Goal: Information Seeking & Learning: Learn about a topic

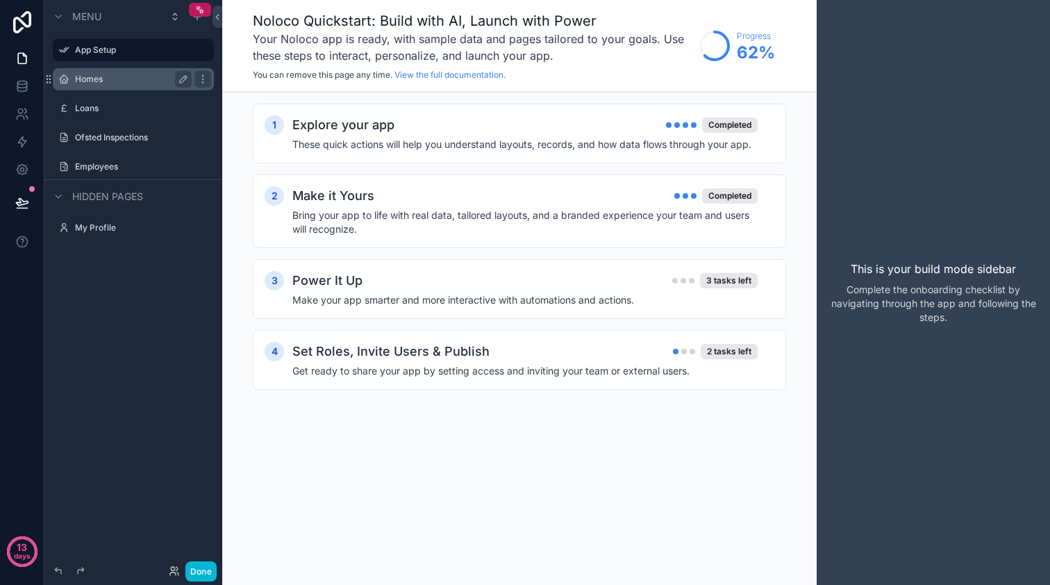
click at [104, 85] on div "Homes" at bounding box center [133, 79] width 117 height 17
click at [86, 78] on label "Homes" at bounding box center [130, 79] width 111 height 11
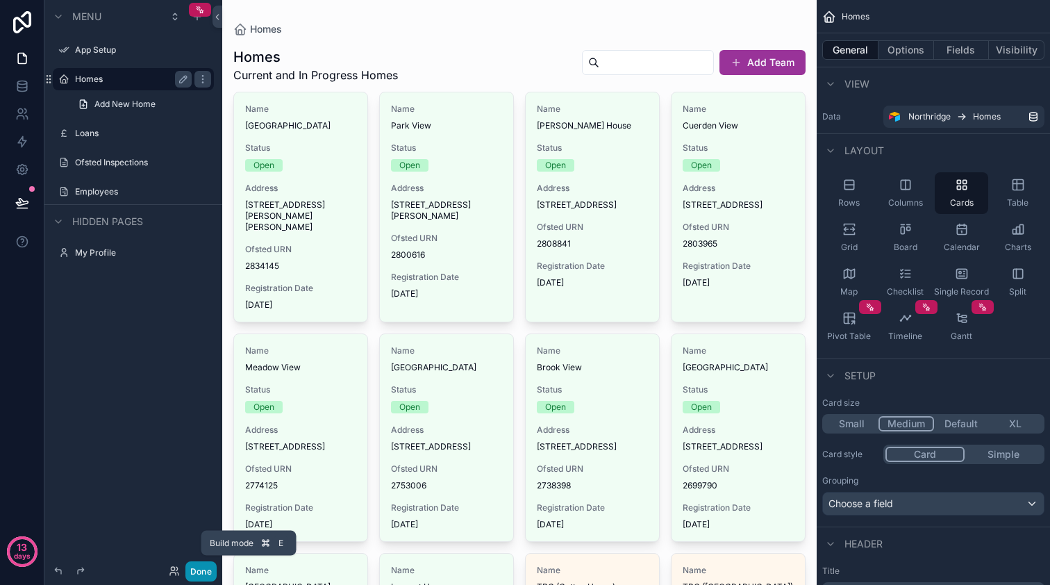
click at [207, 570] on button "Done" at bounding box center [200, 571] width 31 height 20
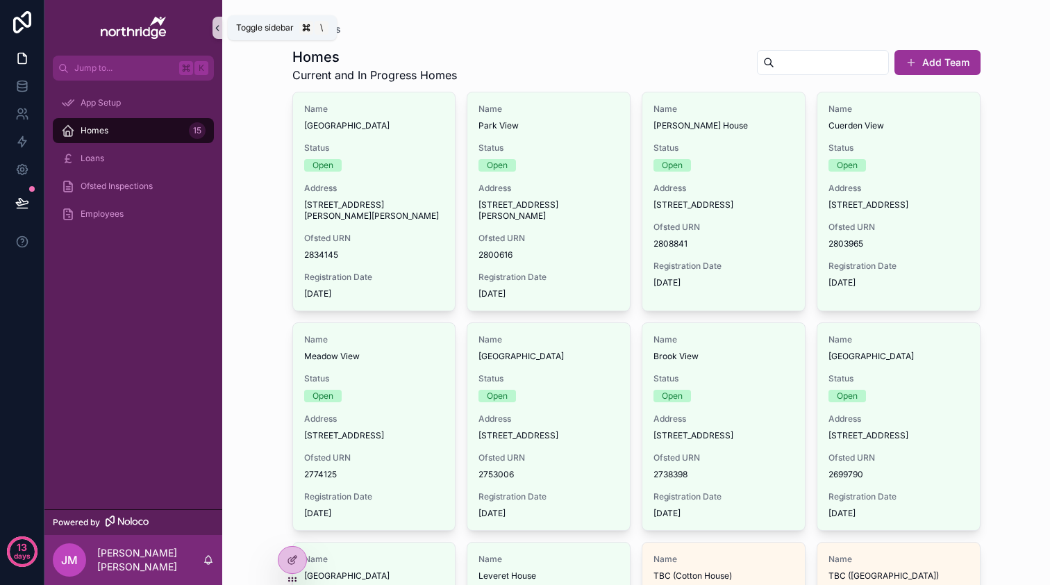
click at [220, 27] on icon "scrollable content" at bounding box center [218, 28] width 10 height 10
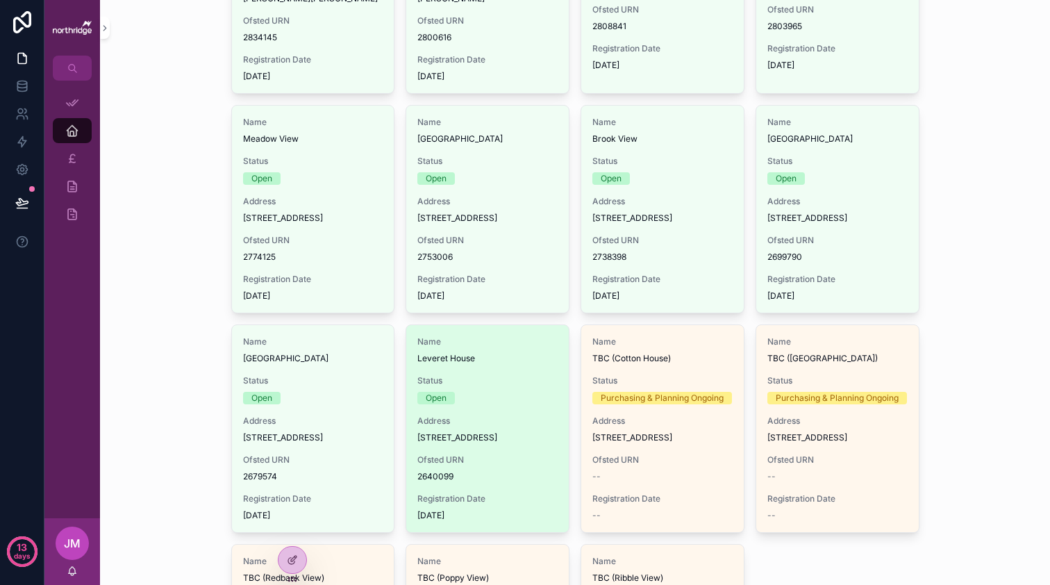
scroll to position [229, 0]
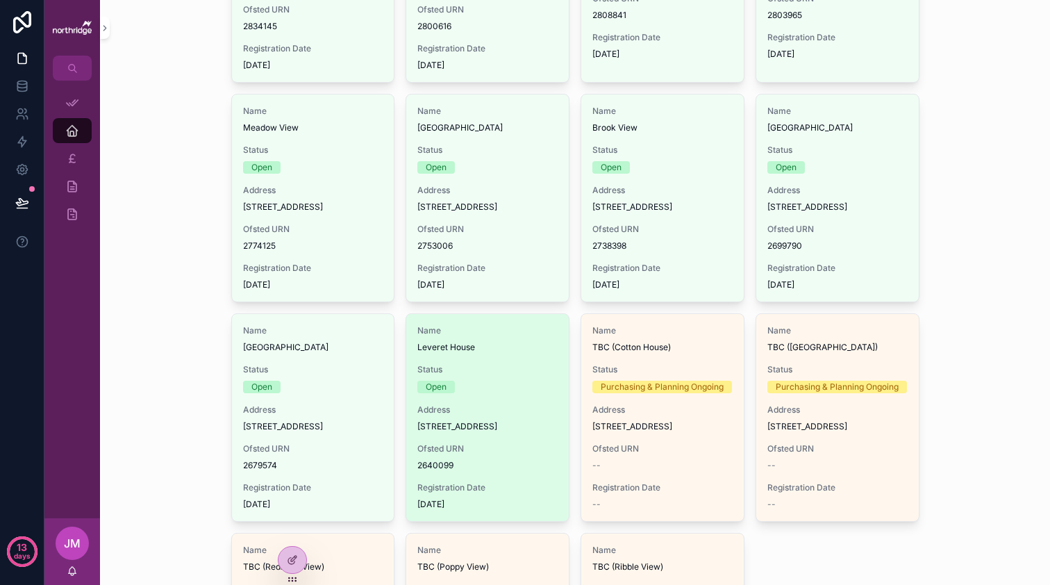
click at [468, 375] on span "Status" at bounding box center [487, 369] width 140 height 11
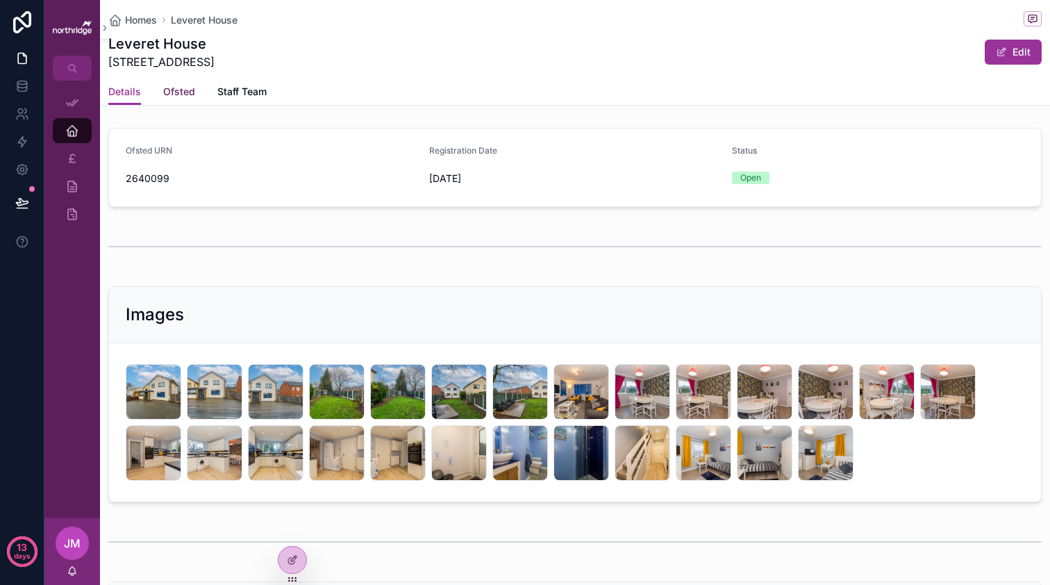
click at [184, 92] on span "Ofsted" at bounding box center [179, 92] width 32 height 14
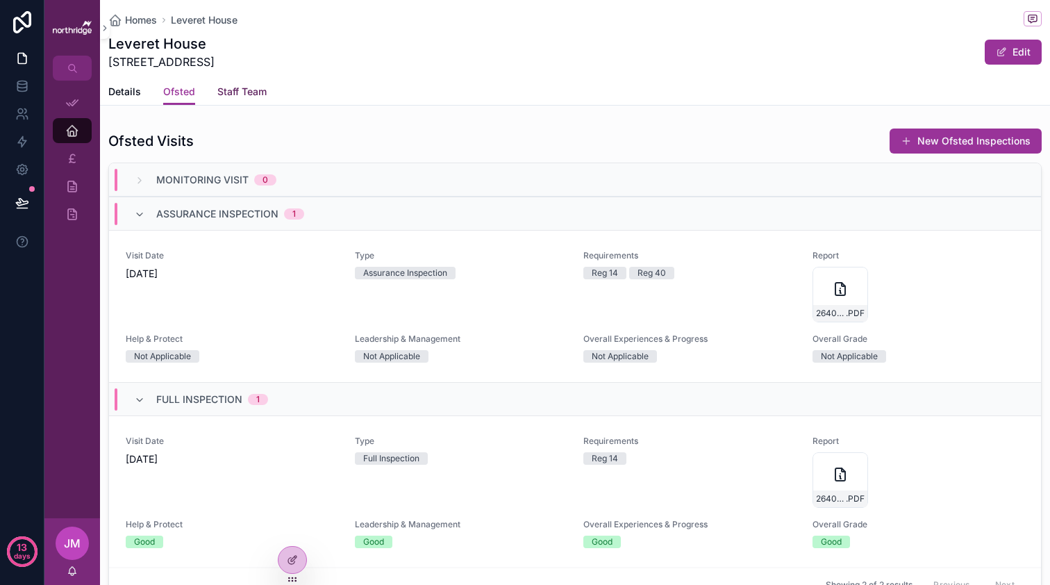
click at [240, 94] on span "Staff Team" at bounding box center [241, 92] width 49 height 14
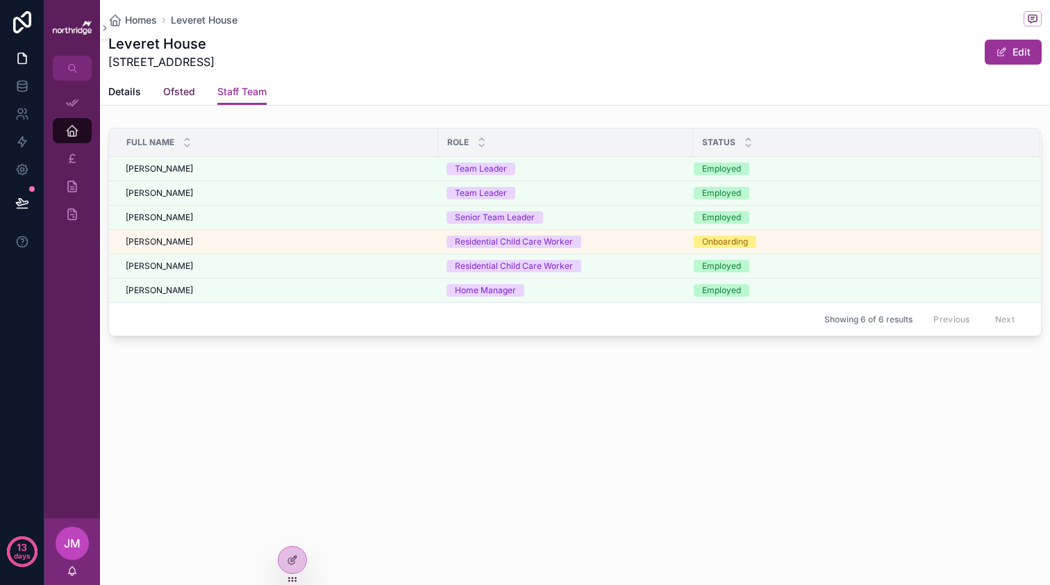
click at [186, 89] on span "Ofsted" at bounding box center [179, 92] width 32 height 14
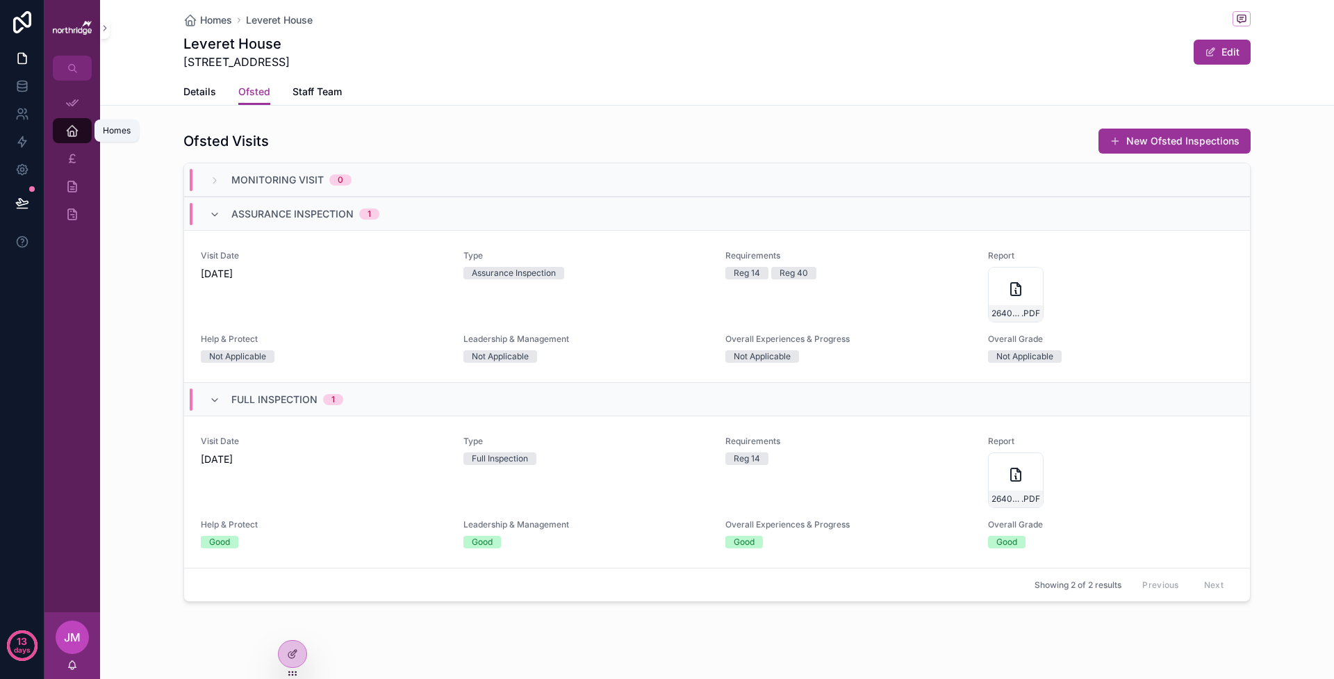
click at [78, 131] on icon "scrollable content" at bounding box center [72, 131] width 14 height 14
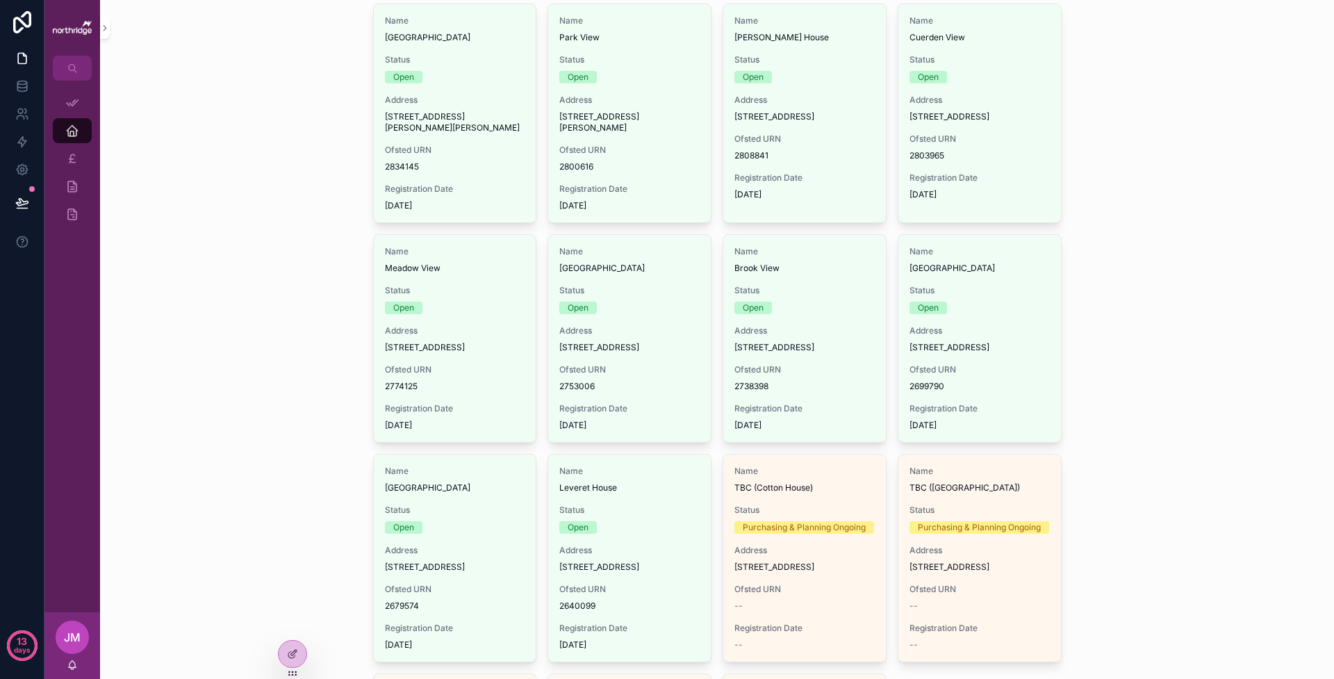
scroll to position [98, 0]
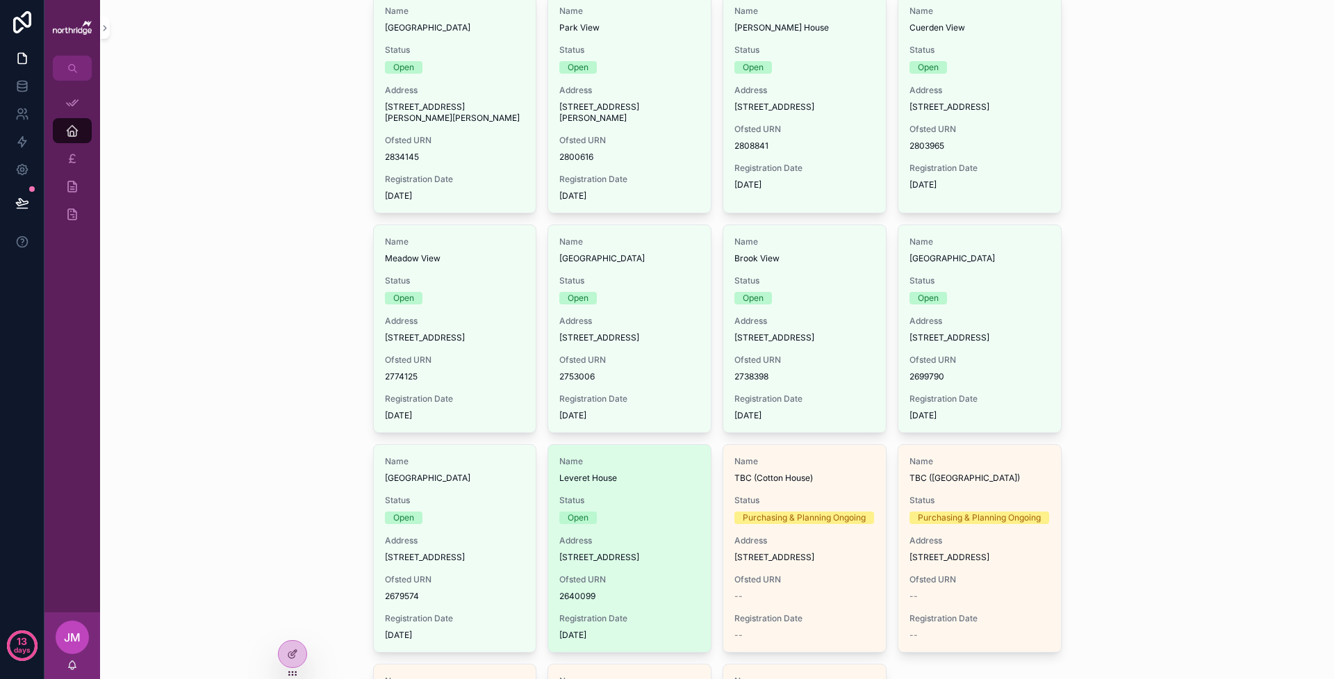
click at [647, 556] on div "Name Leveret House Status Open Address [STREET_ADDRESS] Ofsted URN 2640099 Regi…" at bounding box center [629, 548] width 163 height 207
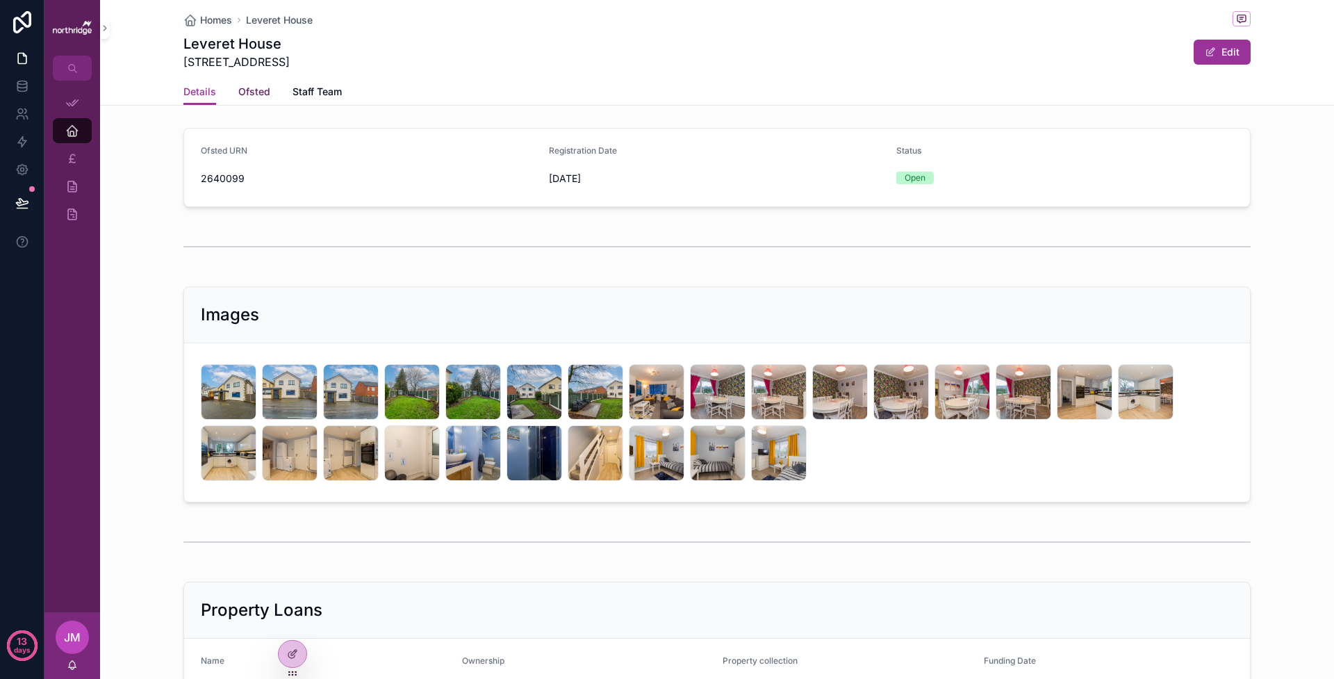
click at [247, 87] on span "Ofsted" at bounding box center [254, 92] width 32 height 14
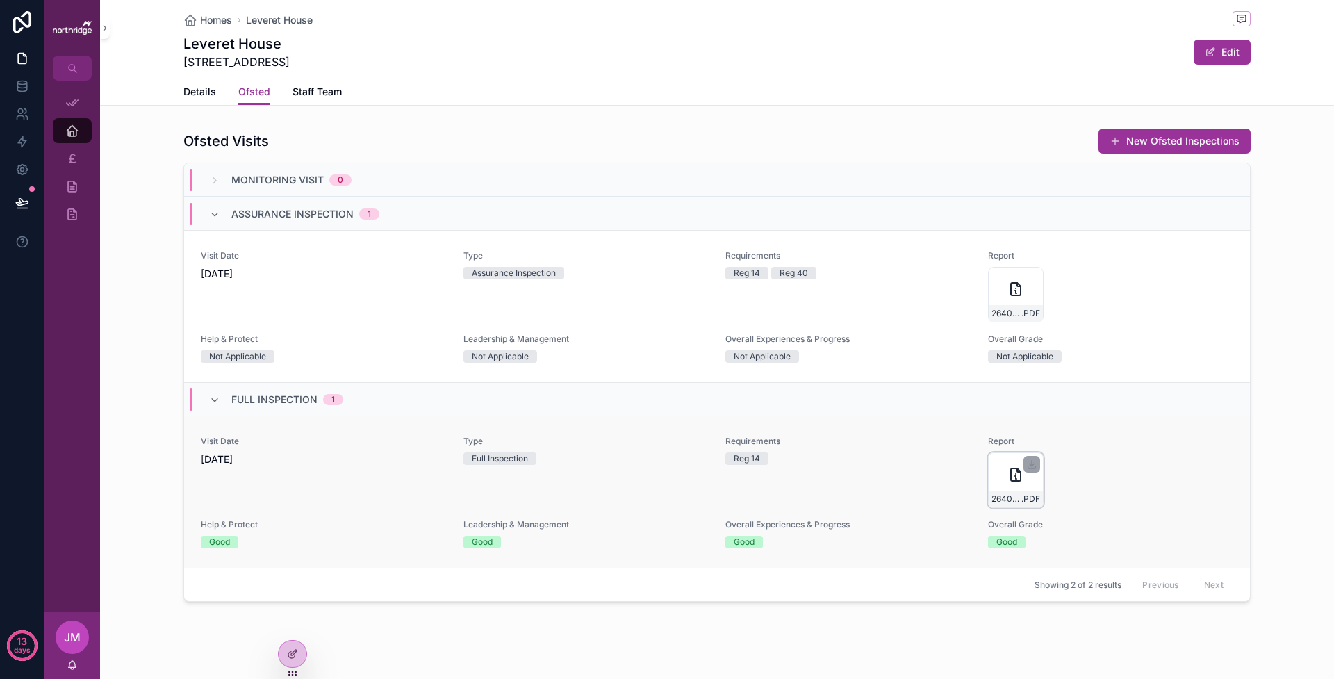
click at [1012, 482] on icon "scrollable content" at bounding box center [1015, 474] width 17 height 17
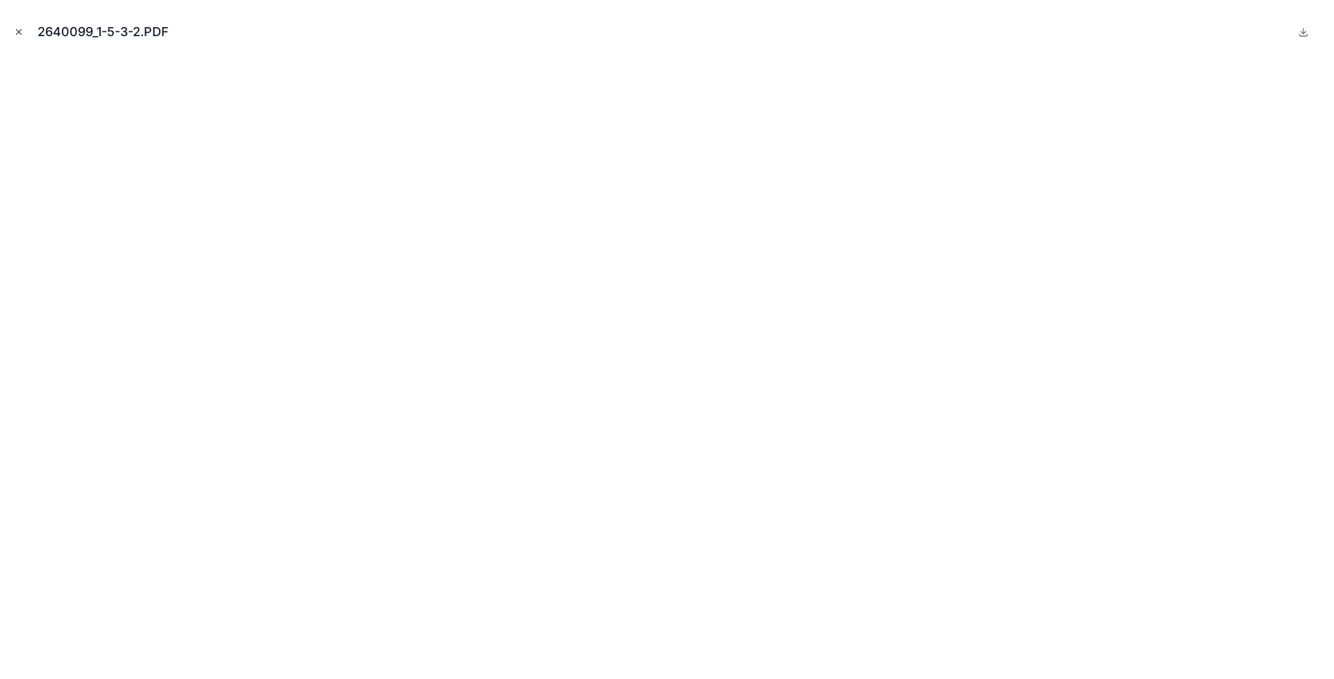
click at [22, 33] on icon "Close modal" at bounding box center [19, 32] width 10 height 10
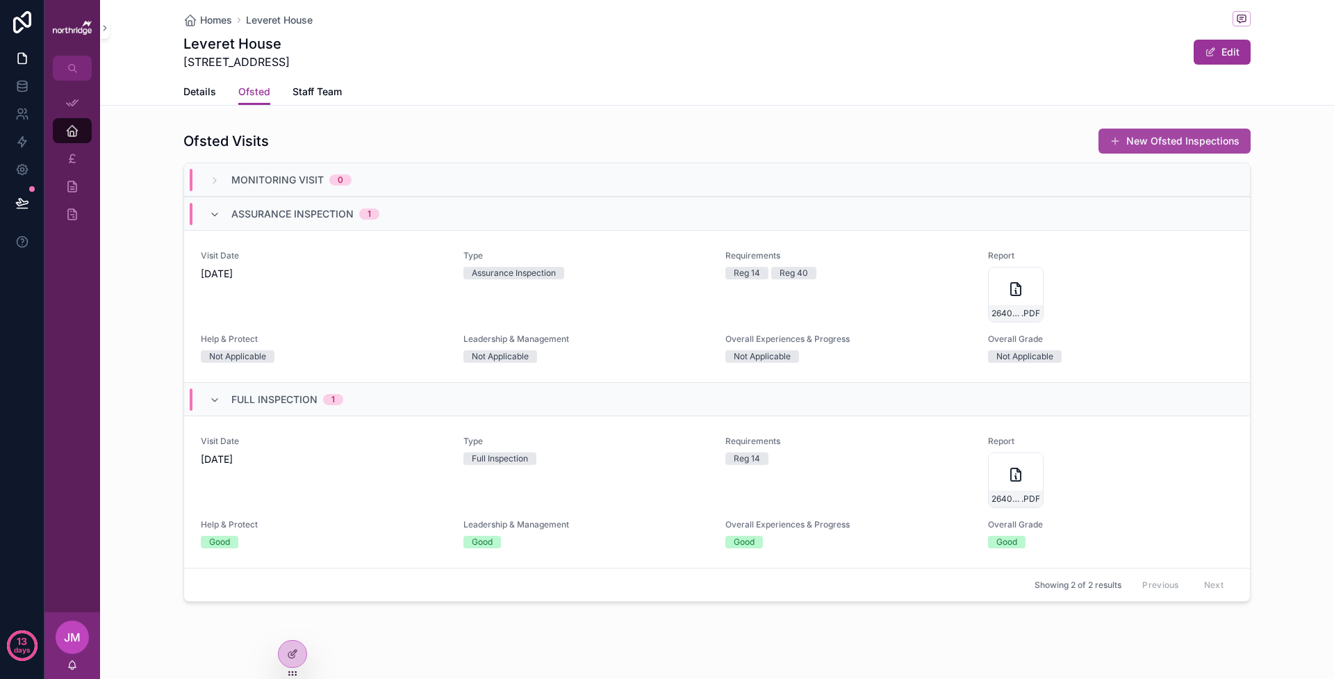
click at [1050, 134] on button "New Ofsted Inspections" at bounding box center [1174, 141] width 152 height 25
click at [331, 90] on span "Staff Team" at bounding box center [316, 92] width 49 height 14
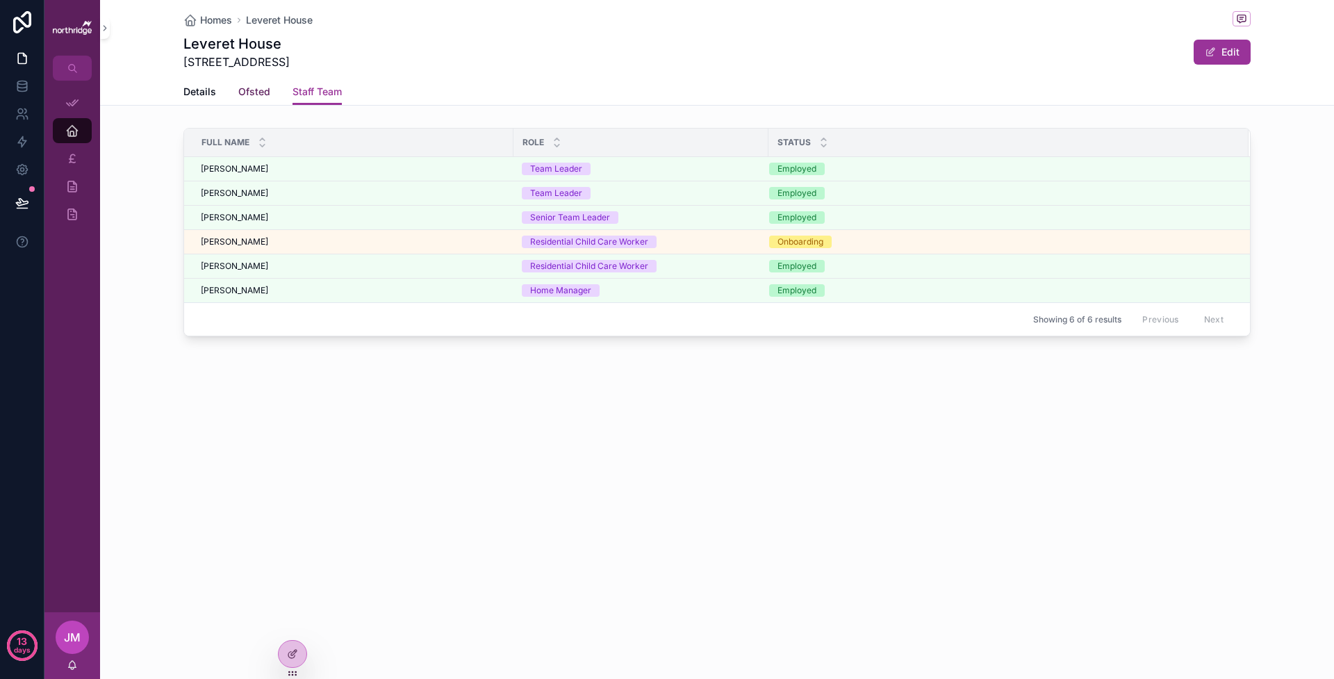
click at [247, 94] on span "Ofsted" at bounding box center [254, 92] width 32 height 14
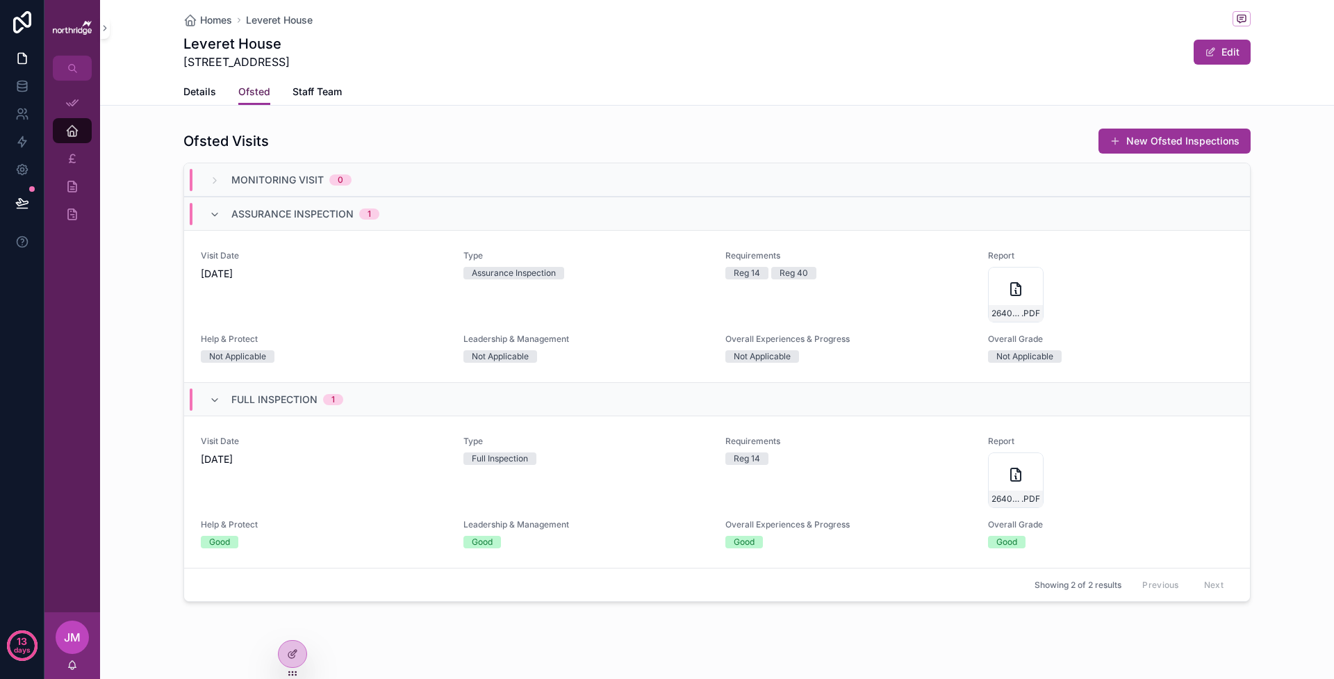
click at [247, 94] on span "Ofsted" at bounding box center [254, 92] width 32 height 14
click at [329, 97] on span "Staff Team" at bounding box center [316, 92] width 49 height 14
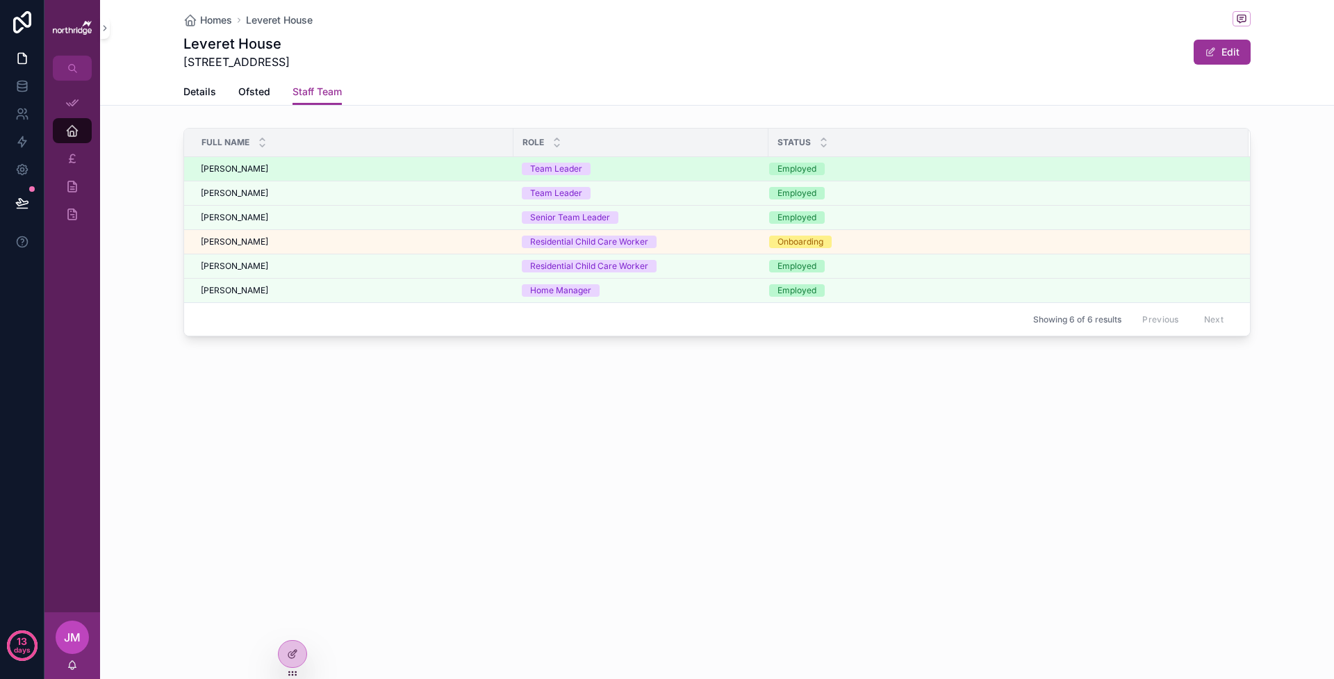
click at [347, 170] on div "[PERSON_NAME] [PERSON_NAME]" at bounding box center [353, 168] width 304 height 11
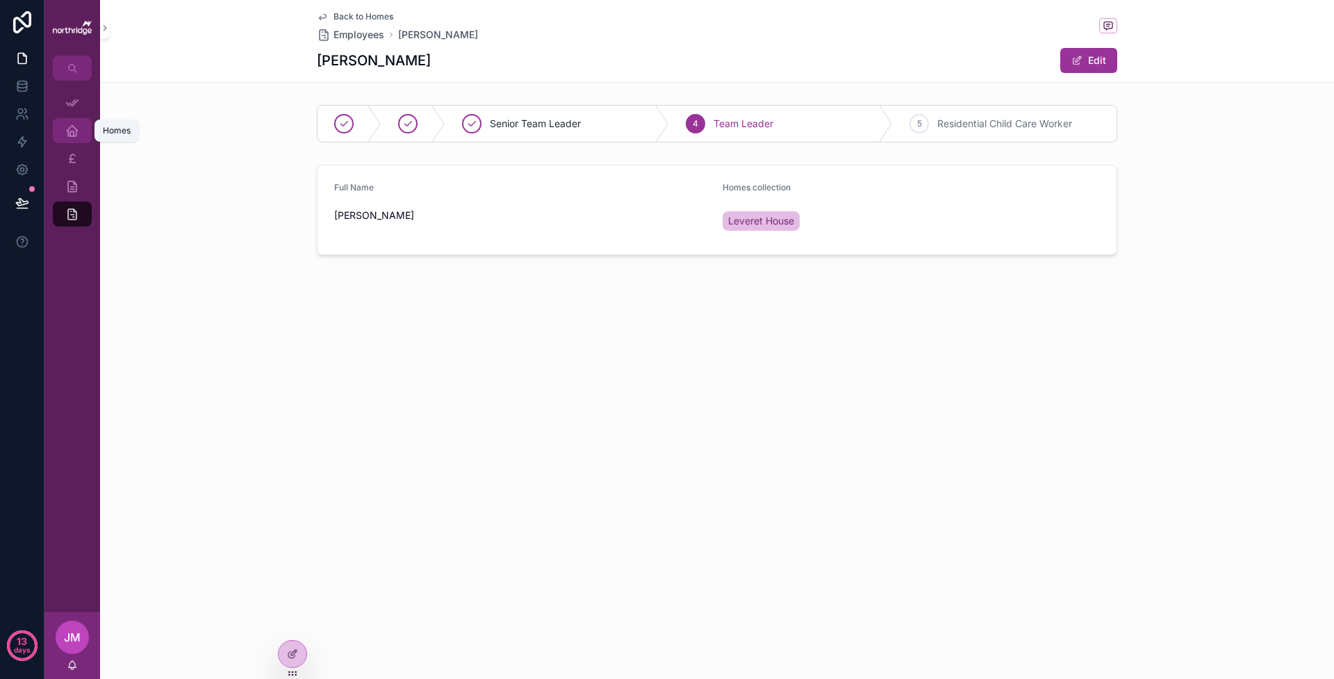
click at [68, 128] on icon "scrollable content" at bounding box center [72, 131] width 14 height 14
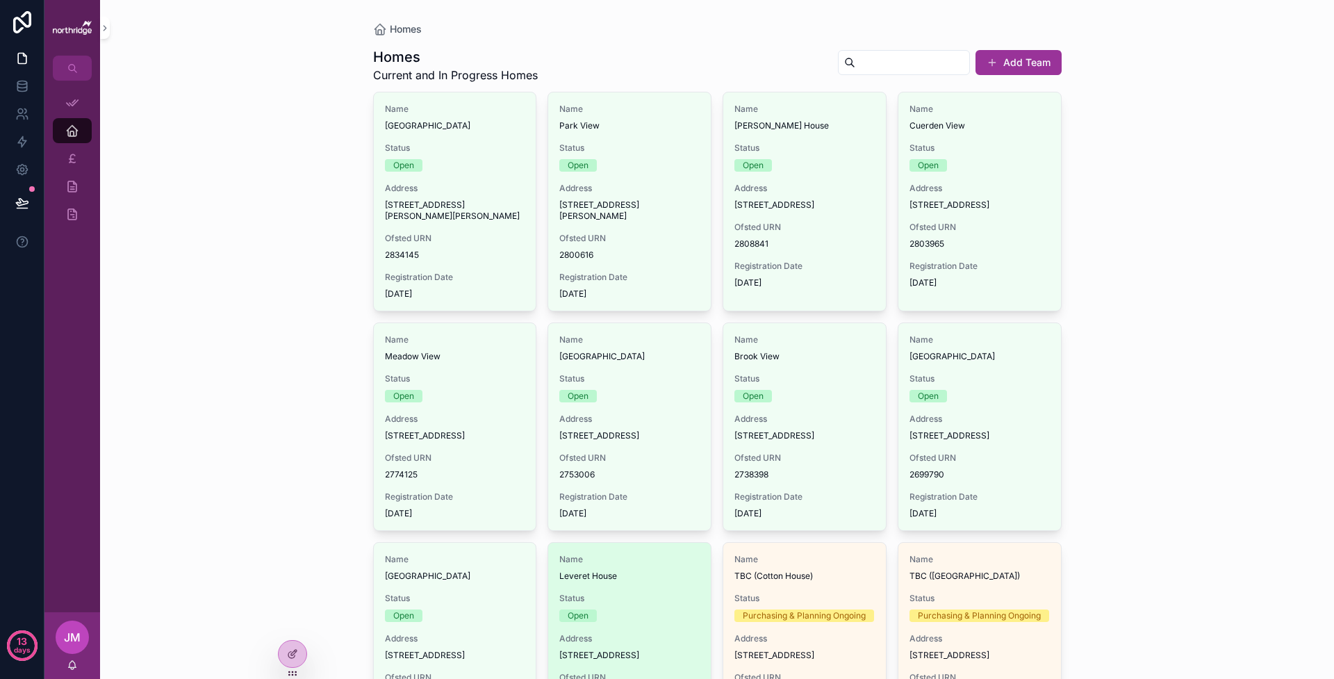
click at [665, 584] on div "Name Leveret House Status Open Address [STREET_ADDRESS] Ofsted URN 2640099 Regi…" at bounding box center [629, 646] width 163 height 207
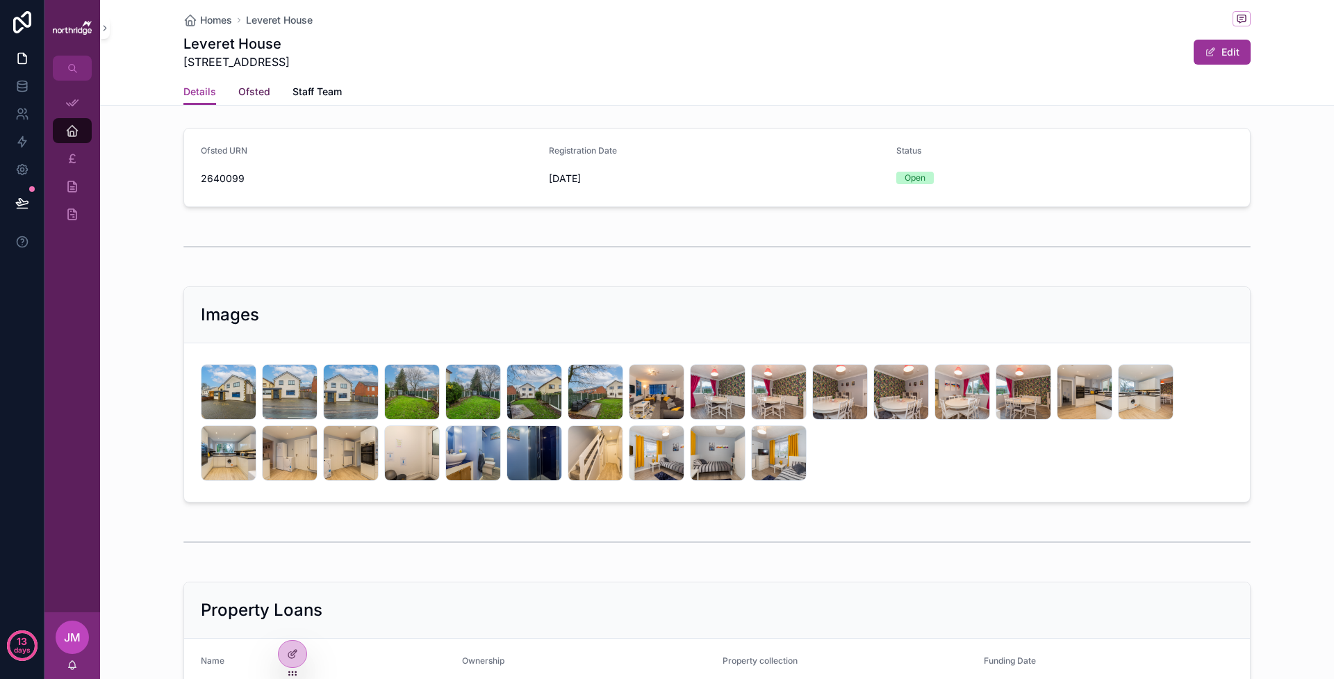
click at [253, 95] on span "Ofsted" at bounding box center [254, 92] width 32 height 14
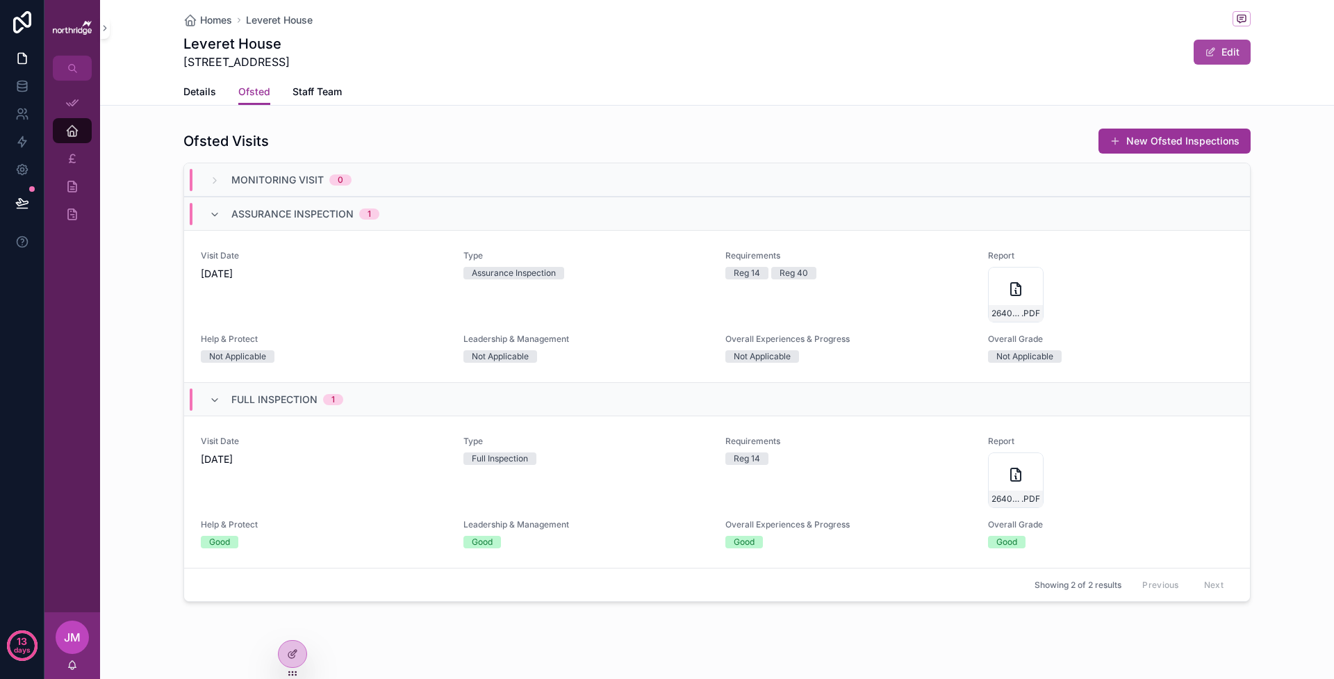
click at [1050, 59] on button "Edit" at bounding box center [1221, 52] width 57 height 25
click at [1050, 318] on div "2640099_1-7 .PDF" at bounding box center [1111, 295] width 246 height 56
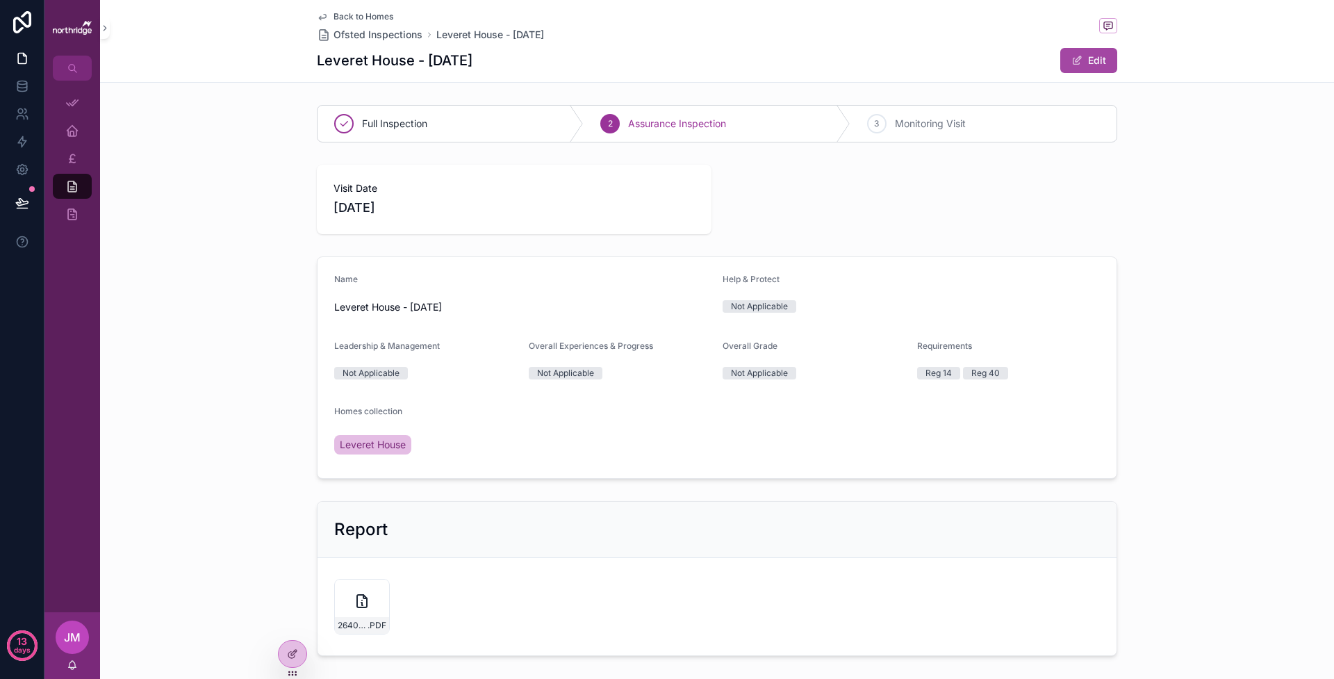
click at [1050, 55] on button "Edit" at bounding box center [1088, 60] width 57 height 25
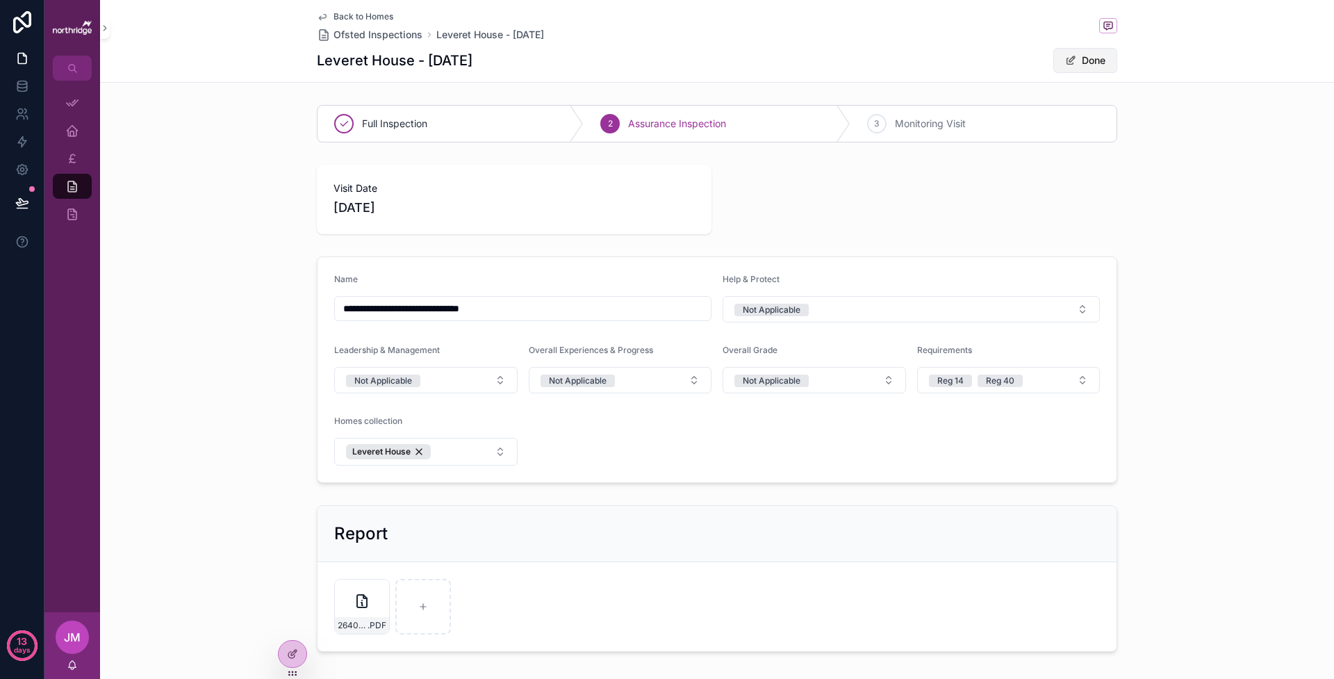
click at [1050, 56] on button "Done" at bounding box center [1085, 60] width 64 height 25
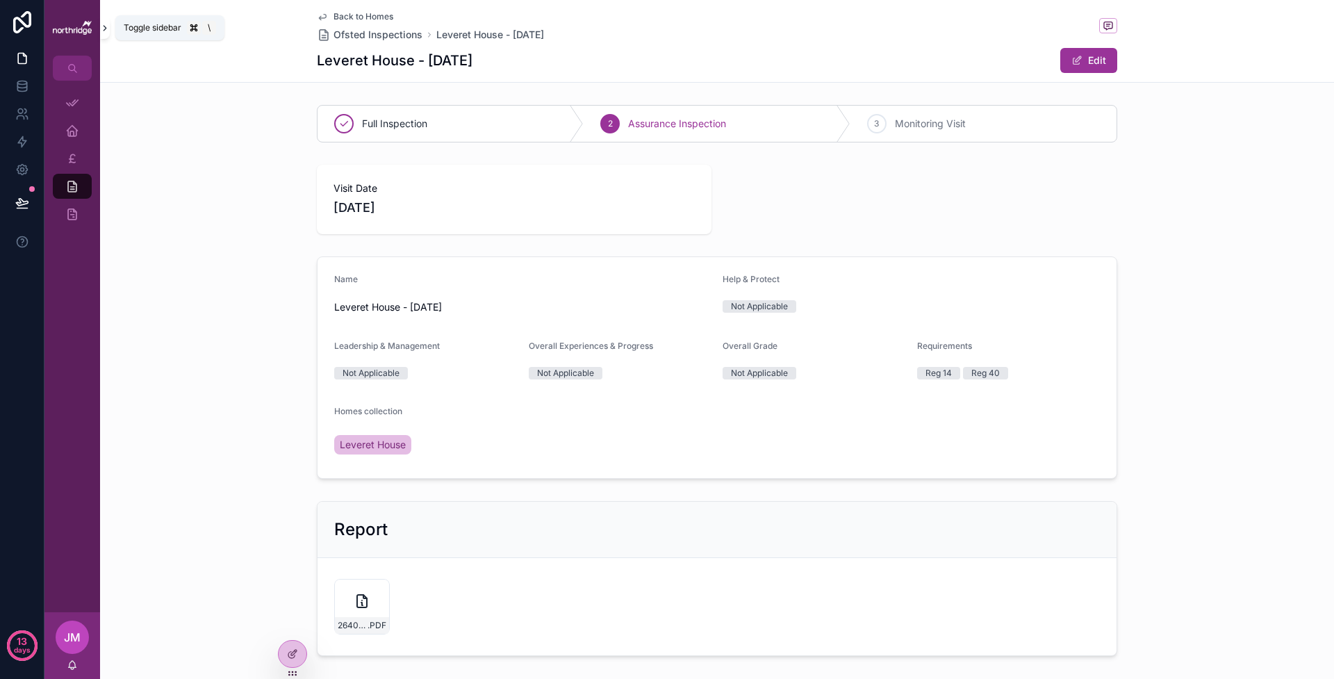
click at [108, 31] on icon "scrollable content" at bounding box center [105, 28] width 10 height 10
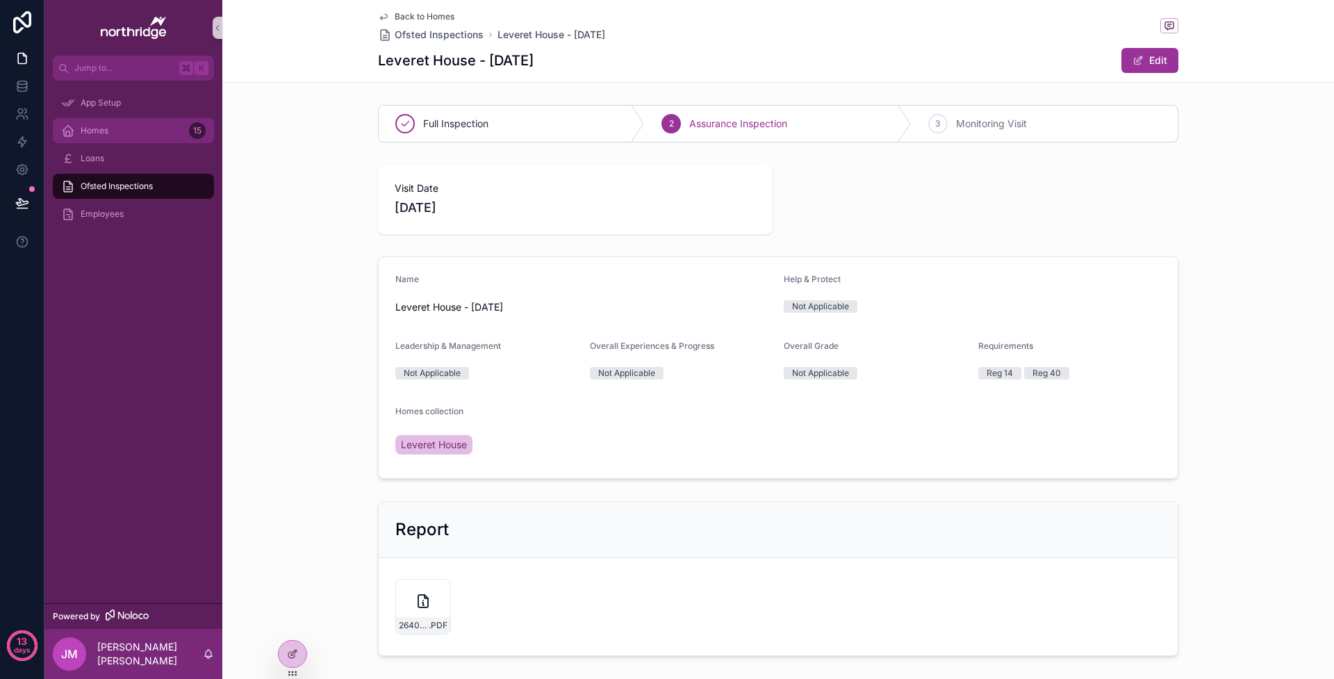
click at [123, 126] on div "Homes 15" at bounding box center [133, 130] width 144 height 22
